Goal: Check status

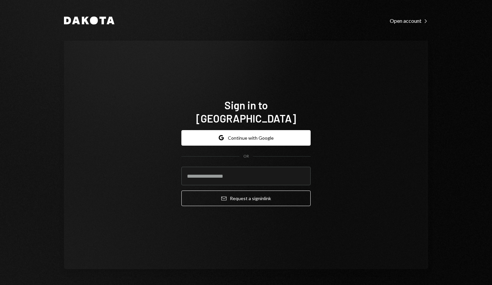
click at [256, 130] on button "Google Continue with Google" at bounding box center [246, 138] width 129 height 16
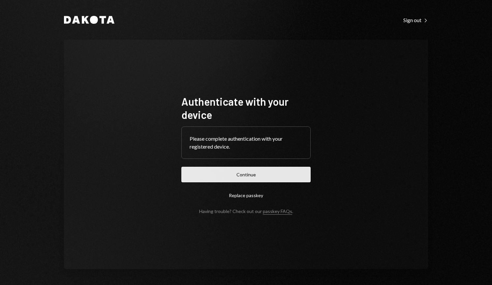
click at [280, 173] on button "Continue" at bounding box center [246, 175] width 129 height 16
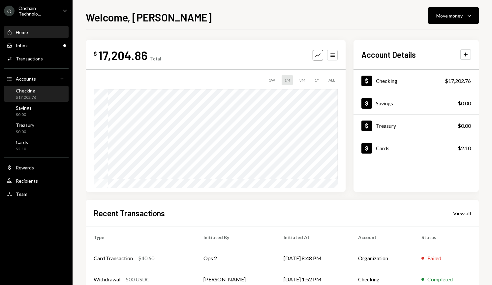
click at [30, 92] on div "Checking" at bounding box center [26, 91] width 20 height 6
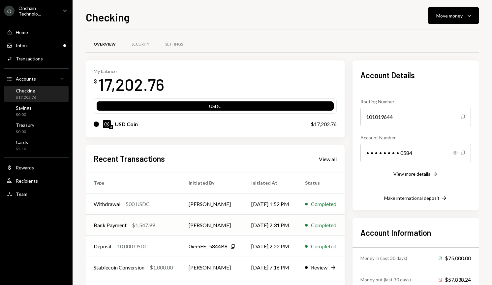
click at [197, 225] on td "[PERSON_NAME]" at bounding box center [212, 225] width 63 height 21
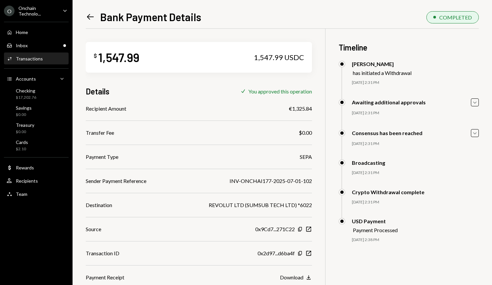
click at [306, 273] on div "Recipient Amount €1,325.84 Transfer Fee $0.00 Payment Type SEPA Sender Payment …" at bounding box center [199, 193] width 226 height 177
click at [306, 277] on icon "Download" at bounding box center [309, 277] width 7 height 7
click at [88, 16] on icon at bounding box center [90, 17] width 7 height 6
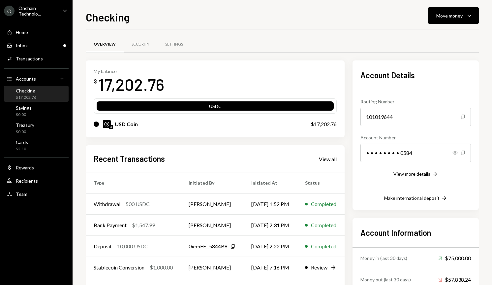
click at [32, 92] on div "Checking" at bounding box center [26, 91] width 20 height 6
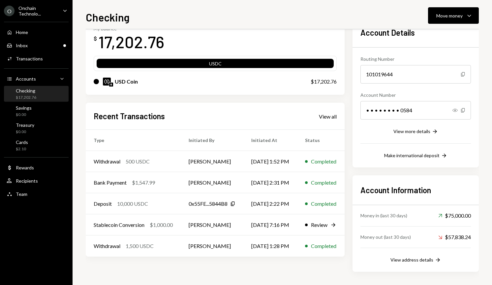
click at [326, 115] on div "Recent Transactions View all" at bounding box center [215, 116] width 243 height 11
click at [329, 116] on div "View all" at bounding box center [328, 116] width 18 height 7
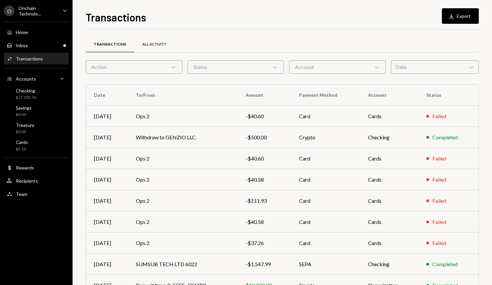
click at [153, 46] on div "All Activity" at bounding box center [154, 45] width 24 height 6
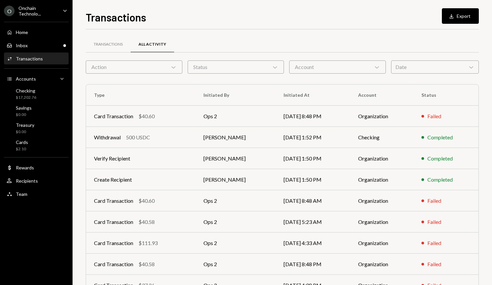
click at [173, 66] on icon "Chevron Down" at bounding box center [173, 67] width 7 height 7
click at [219, 40] on div "Transactions All Activity" at bounding box center [282, 44] width 393 height 17
click at [237, 66] on div "Status Chevron Down" at bounding box center [236, 66] width 97 height 13
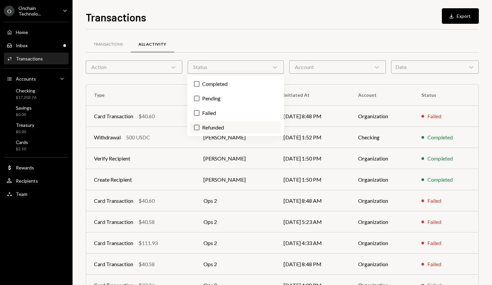
click at [227, 127] on label "Refunded" at bounding box center [235, 127] width 91 height 12
click at [200, 127] on button "Refunded" at bounding box center [196, 127] width 5 height 5
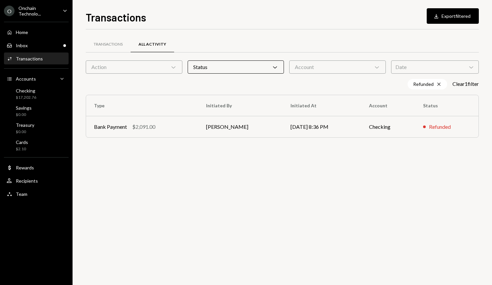
click at [269, 34] on div "Transactions All Activity Action Chevron Down Status Chevron Down Account Chevr…" at bounding box center [282, 89] width 393 height 121
click at [201, 125] on td "[PERSON_NAME]" at bounding box center [240, 126] width 84 height 21
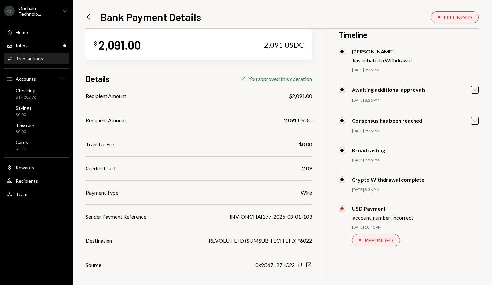
scroll to position [93, 0]
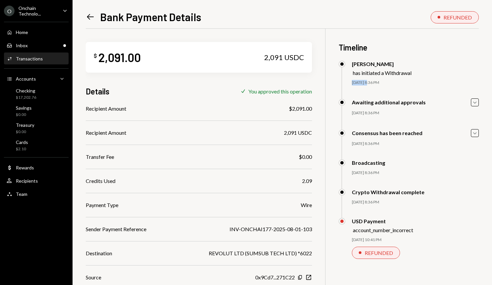
drag, startPoint x: 369, startPoint y: 83, endPoint x: 353, endPoint y: 83, distance: 16.2
click at [353, 83] on div "[DATE] 8:36 PM" at bounding box center [415, 83] width 127 height 6
copy div "[DATE]"
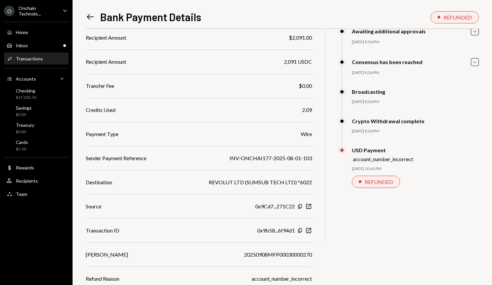
scroll to position [93, 0]
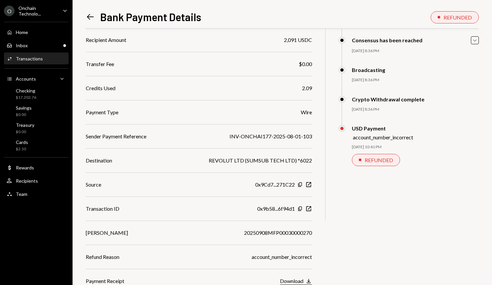
click at [305, 280] on button "Download Download" at bounding box center [296, 281] width 32 height 7
